Goal: Task Accomplishment & Management: Manage account settings

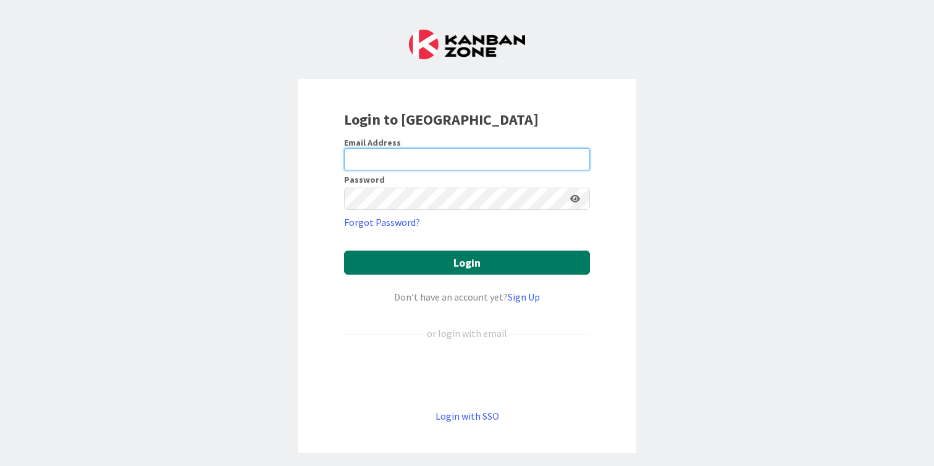
type input "[PERSON_NAME][EMAIL_ADDRESS][DOMAIN_NAME]"
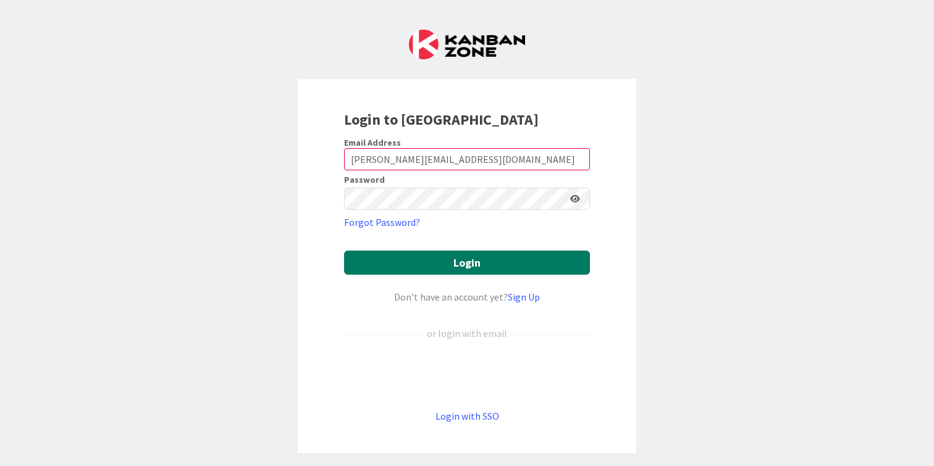
click at [472, 260] on button "Login" at bounding box center [467, 263] width 246 height 24
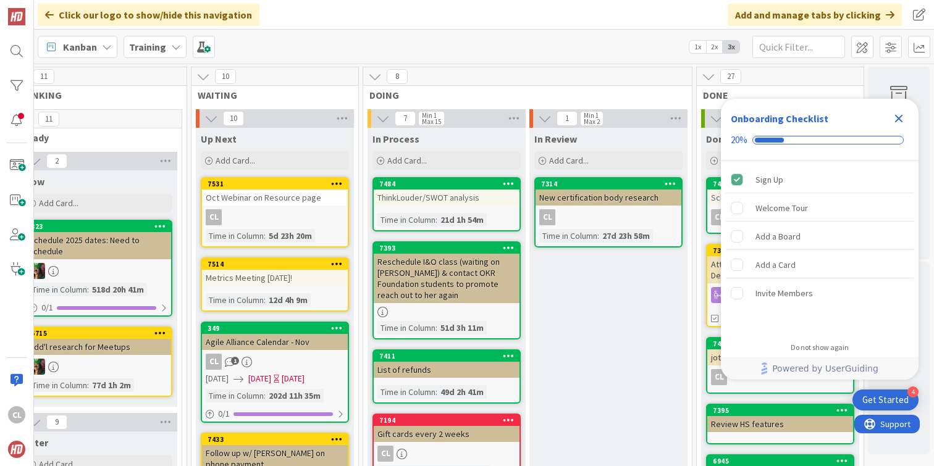
click at [902, 113] on icon "Close Checklist" at bounding box center [898, 118] width 15 height 15
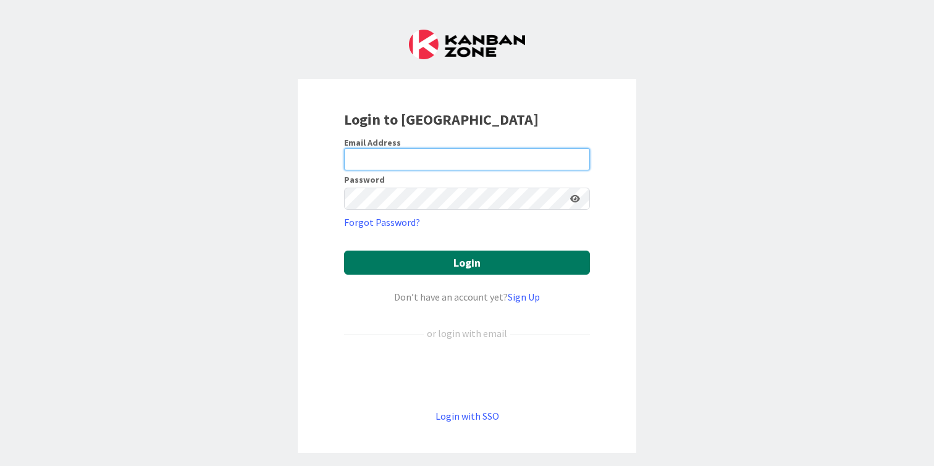
type input "[PERSON_NAME][EMAIL_ADDRESS][DOMAIN_NAME]"
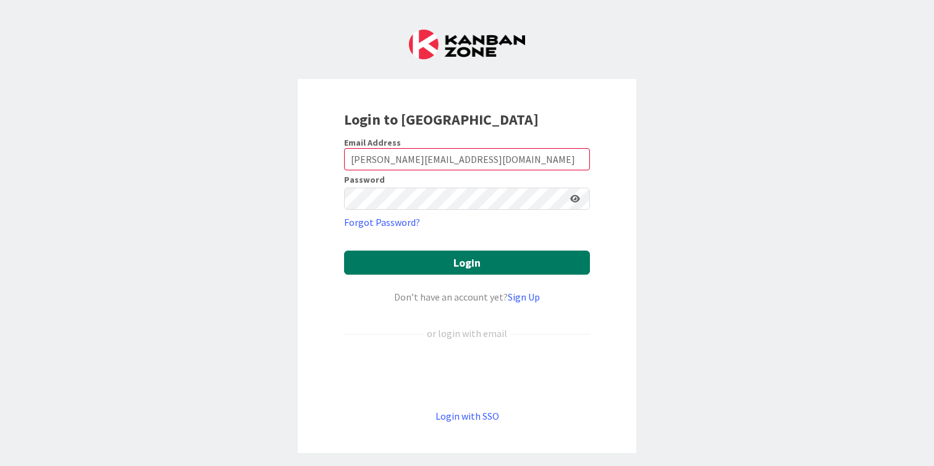
click at [408, 258] on button "Login" at bounding box center [467, 263] width 246 height 24
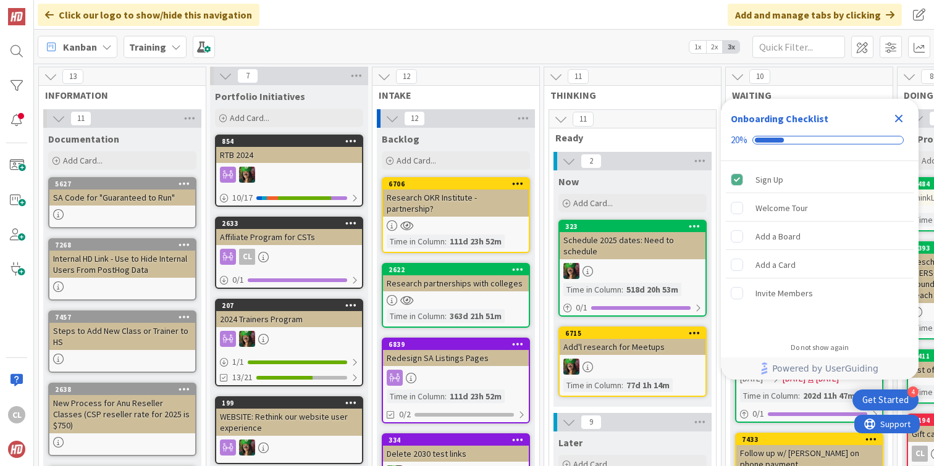
click at [899, 118] on icon "Close Checklist" at bounding box center [899, 119] width 8 height 8
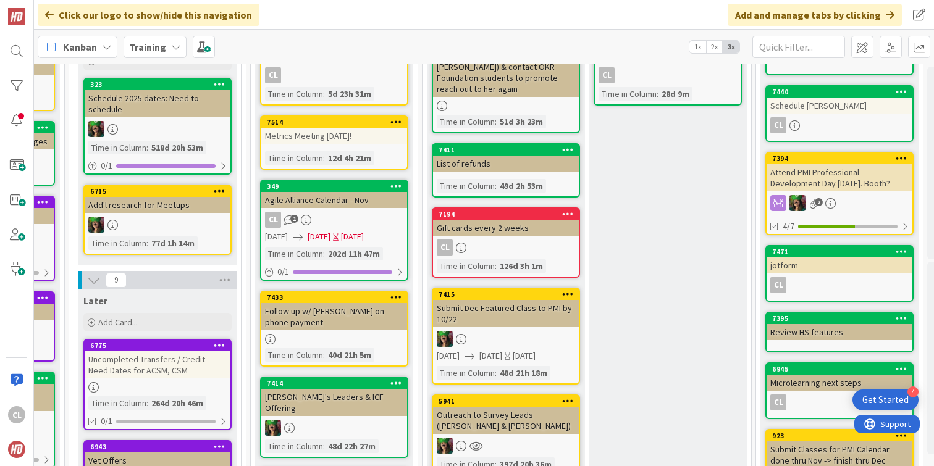
scroll to position [0, 475]
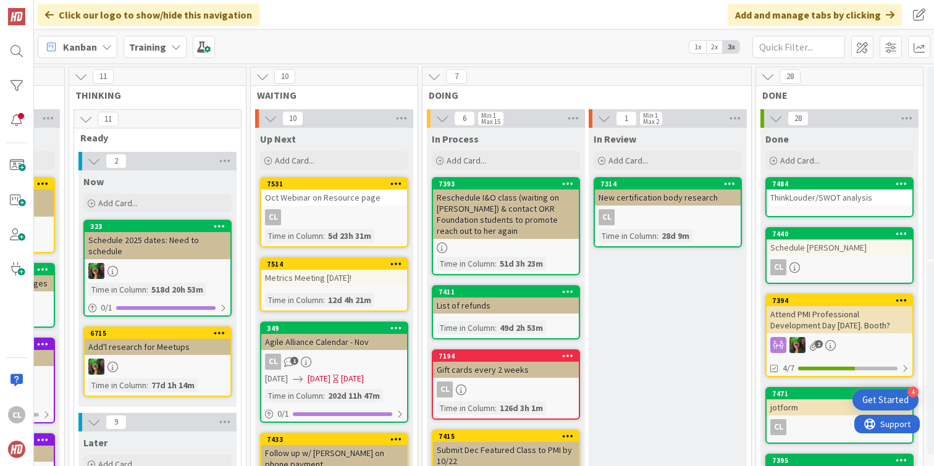
drag, startPoint x: 401, startPoint y: 204, endPoint x: 421, endPoint y: 38, distance: 167.3
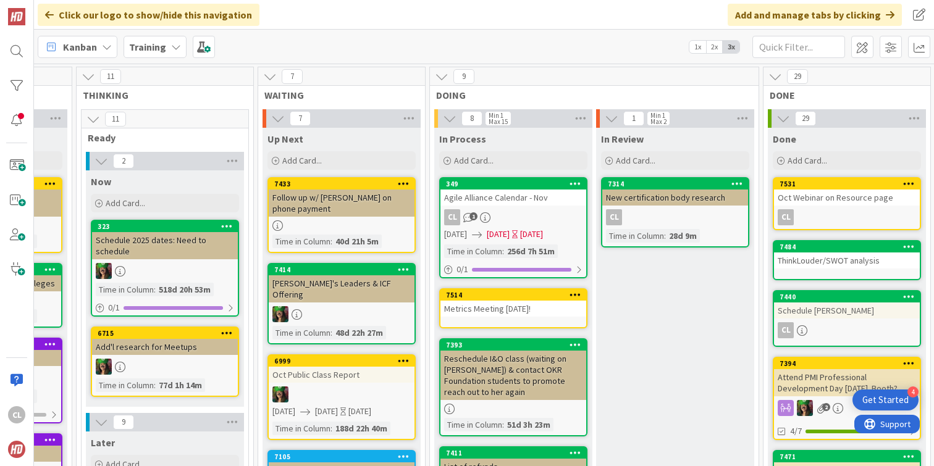
scroll to position [0, 401]
